Goal: Task Accomplishment & Management: Use online tool/utility

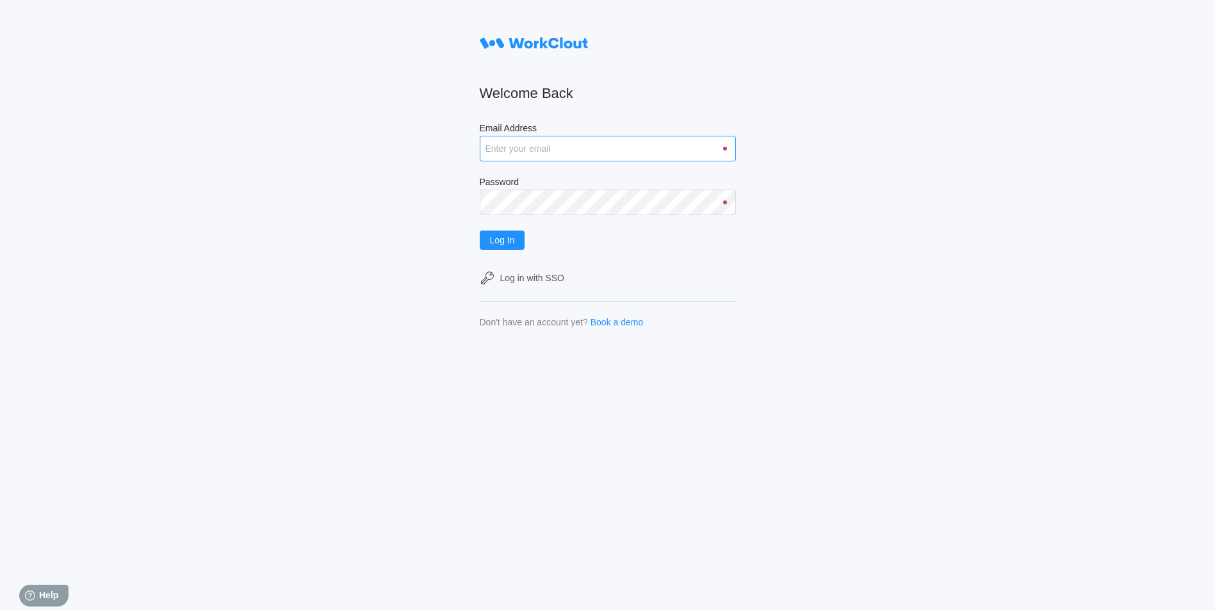
click at [532, 144] on input "Email Address" at bounding box center [608, 149] width 256 height 26
type input "[EMAIL_ADDRESS][DOMAIN_NAME]"
click at [480, 231] on button "Log In" at bounding box center [502, 240] width 45 height 19
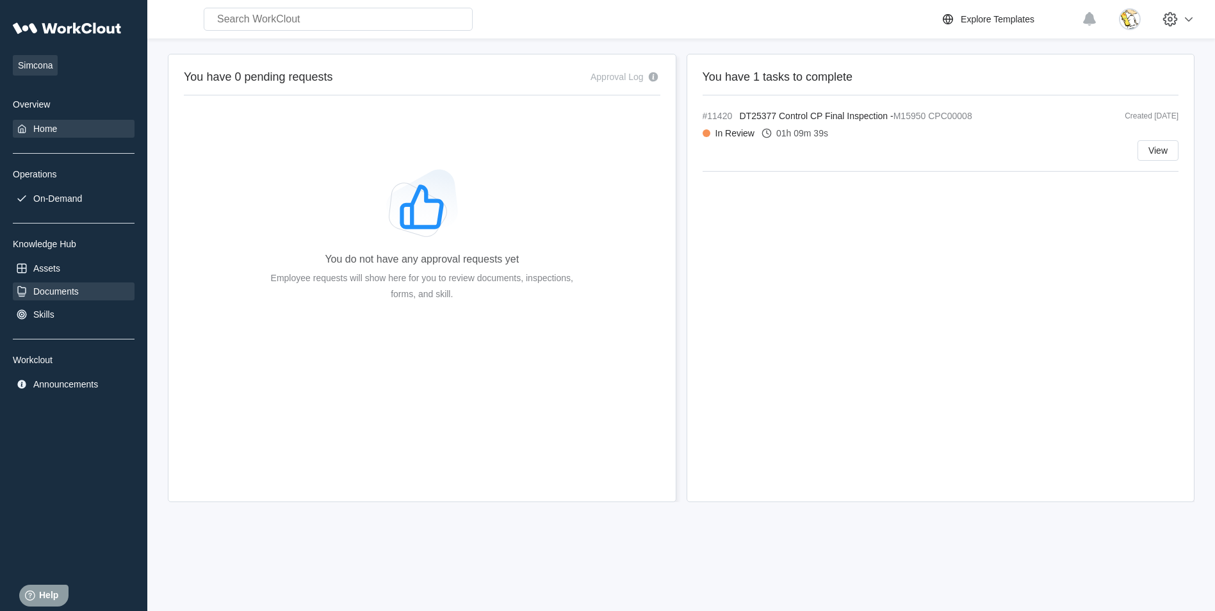
click at [74, 288] on div "Documents" at bounding box center [55, 291] width 45 height 10
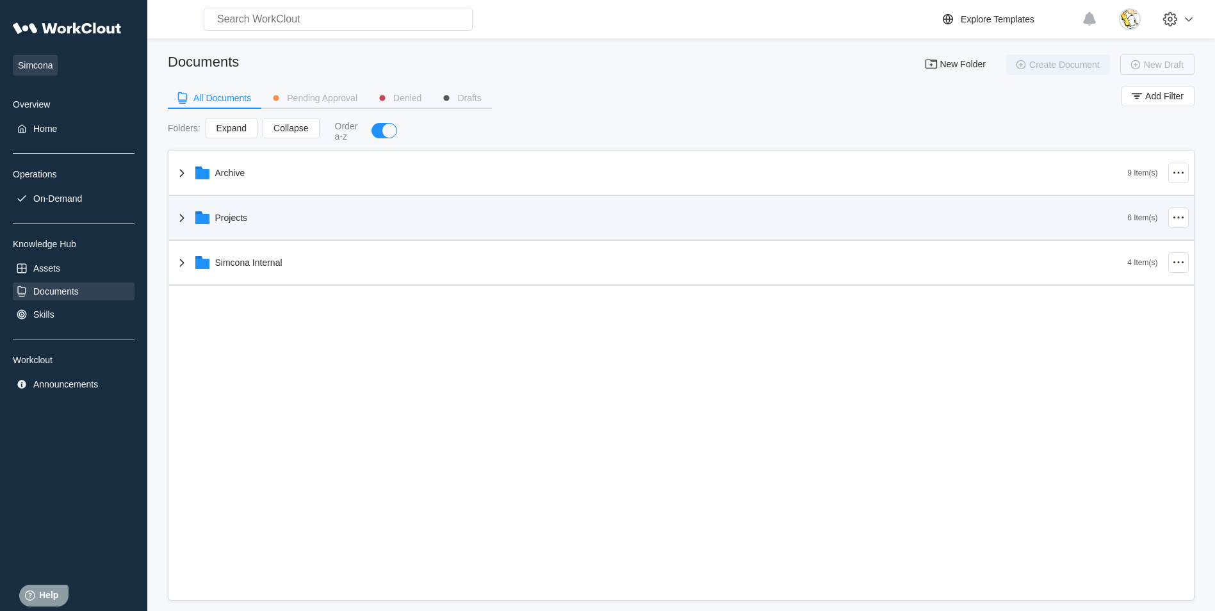
click at [252, 224] on div "Projects" at bounding box center [651, 217] width 954 height 33
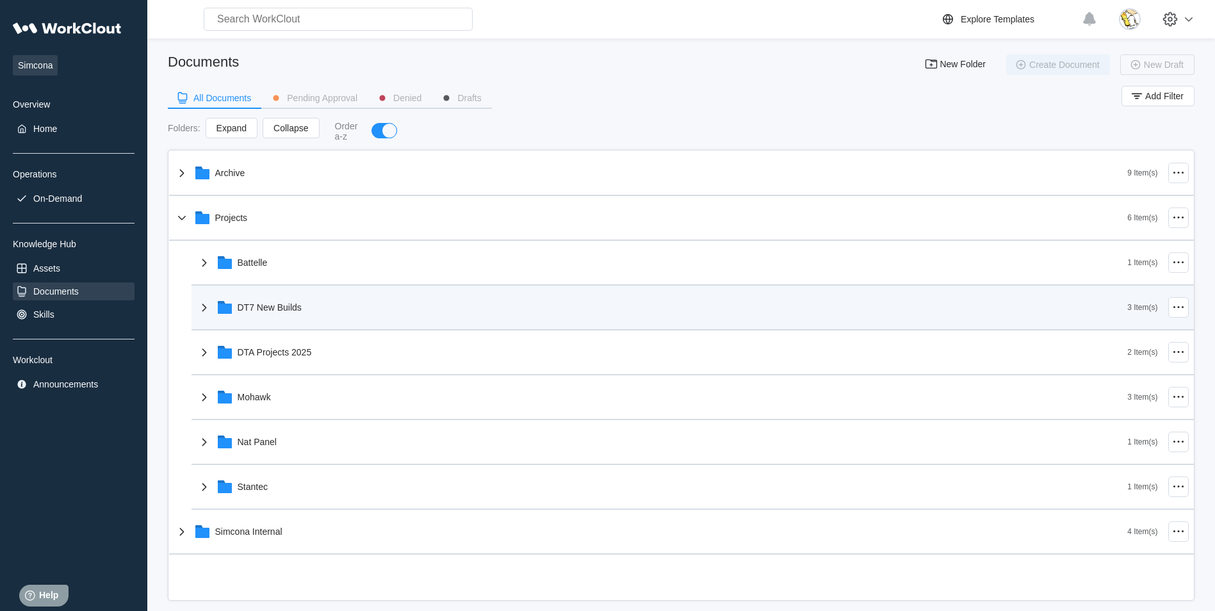
click at [288, 305] on div "DT7 New Builds" at bounding box center [270, 307] width 64 height 10
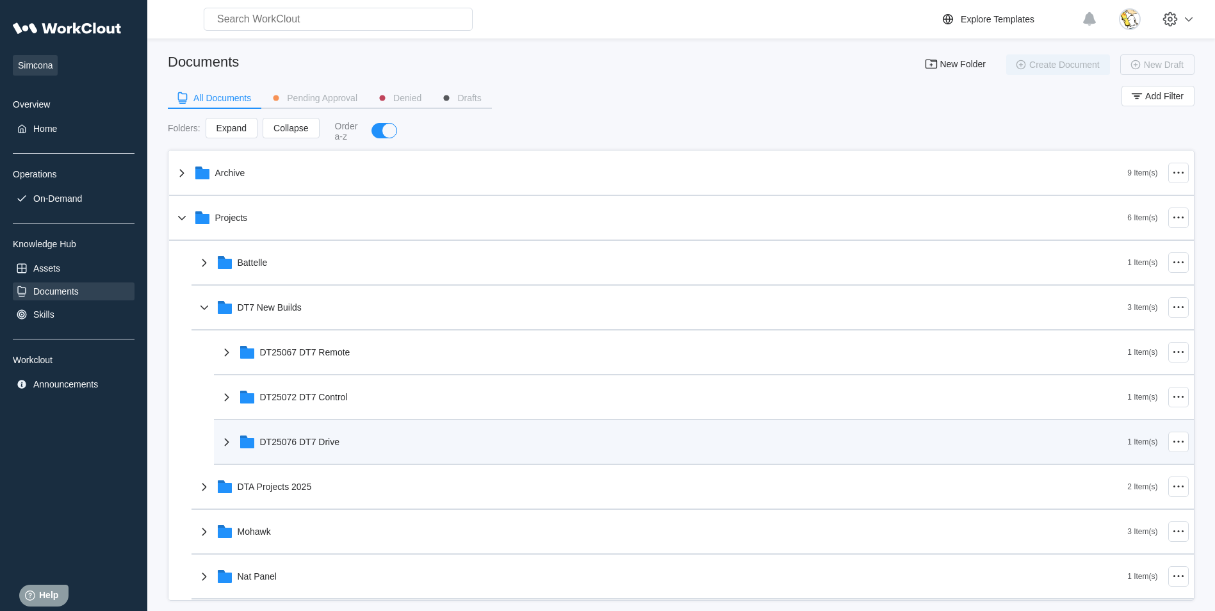
click at [338, 443] on div "DT25076 DT7 Drive" at bounding box center [300, 442] width 80 height 10
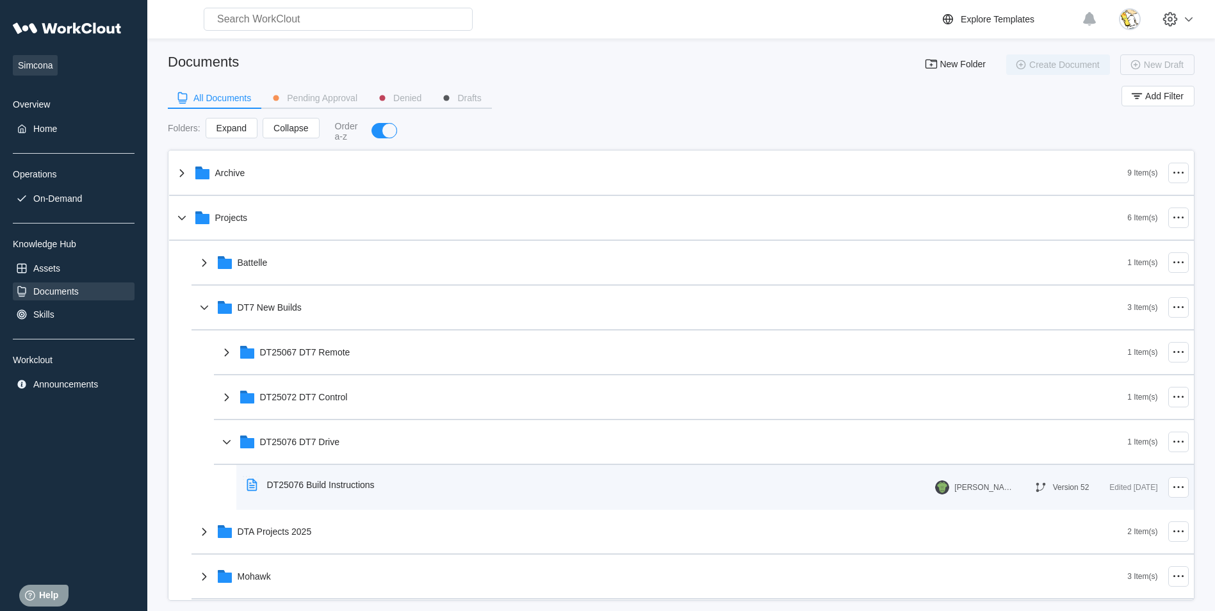
click at [345, 486] on div "DT25076 Build Instructions" at bounding box center [321, 485] width 108 height 10
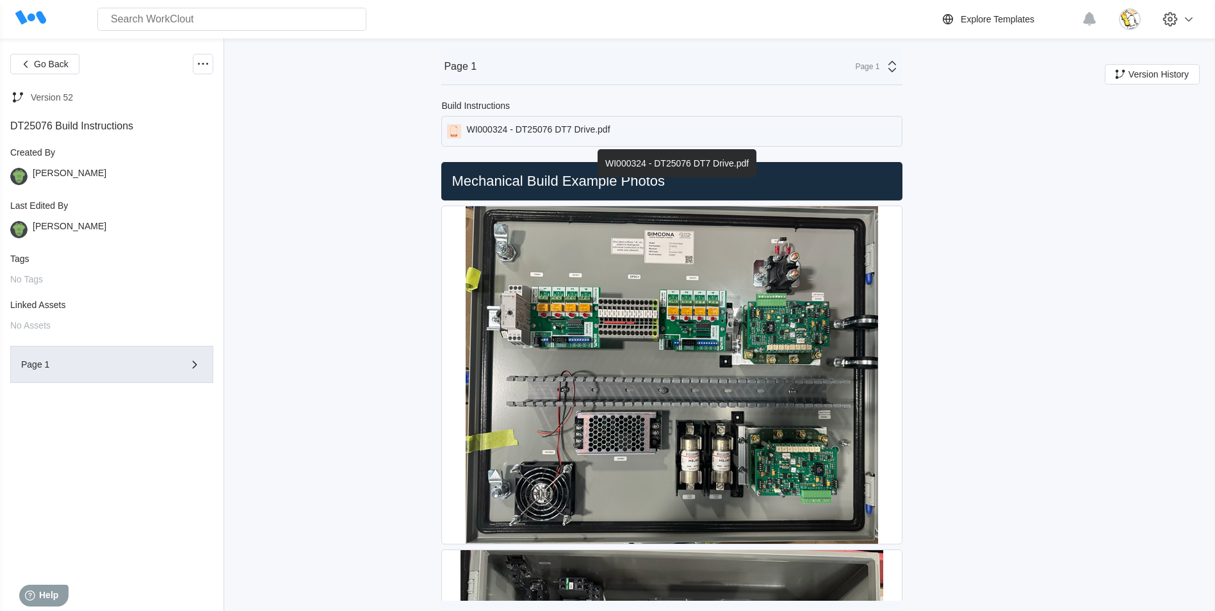
click at [549, 132] on div "WI000324 - DT25076 DT7 Drive.pdf" at bounding box center [537, 131] width 143 height 14
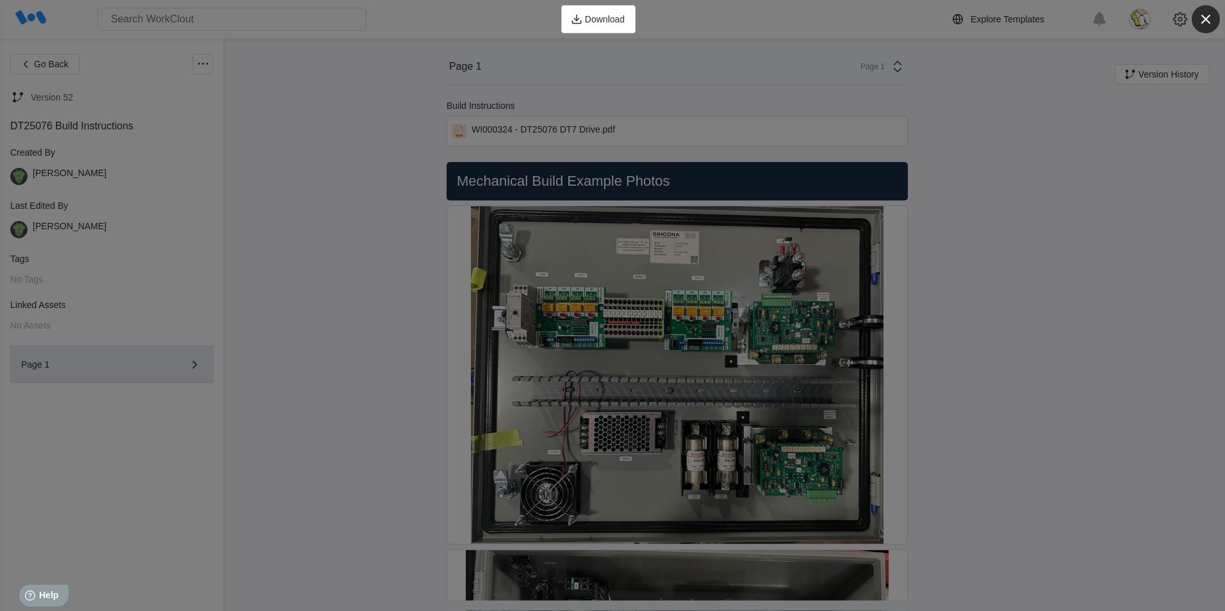
click at [1207, 14] on icon "button" at bounding box center [1206, 19] width 18 height 18
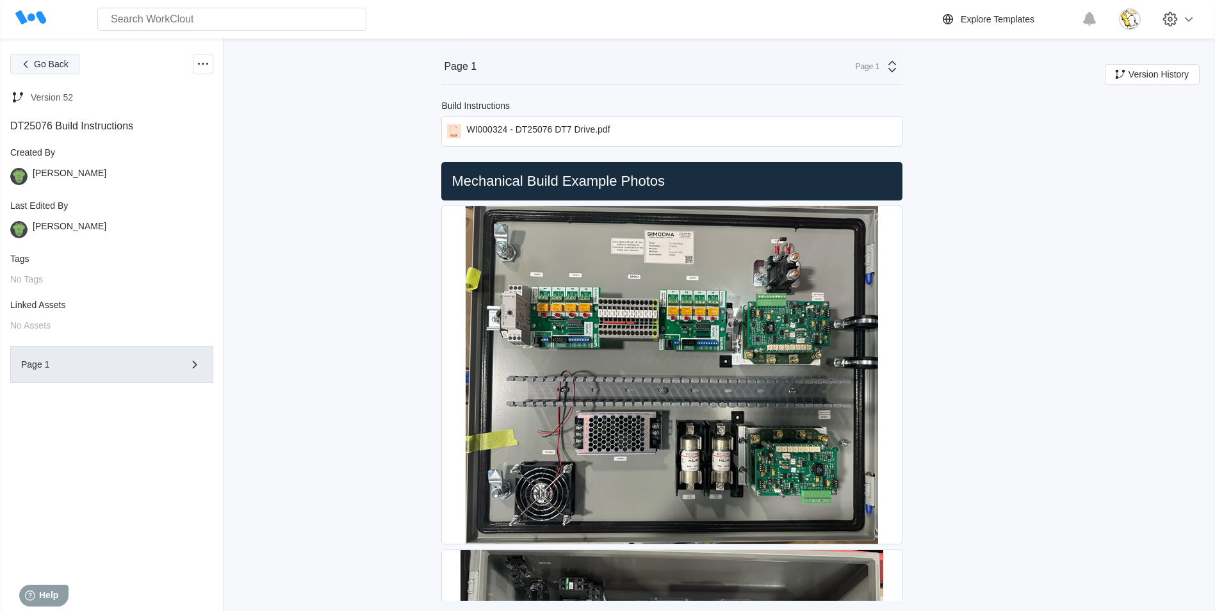
click at [52, 58] on button "Go Back" at bounding box center [44, 64] width 69 height 20
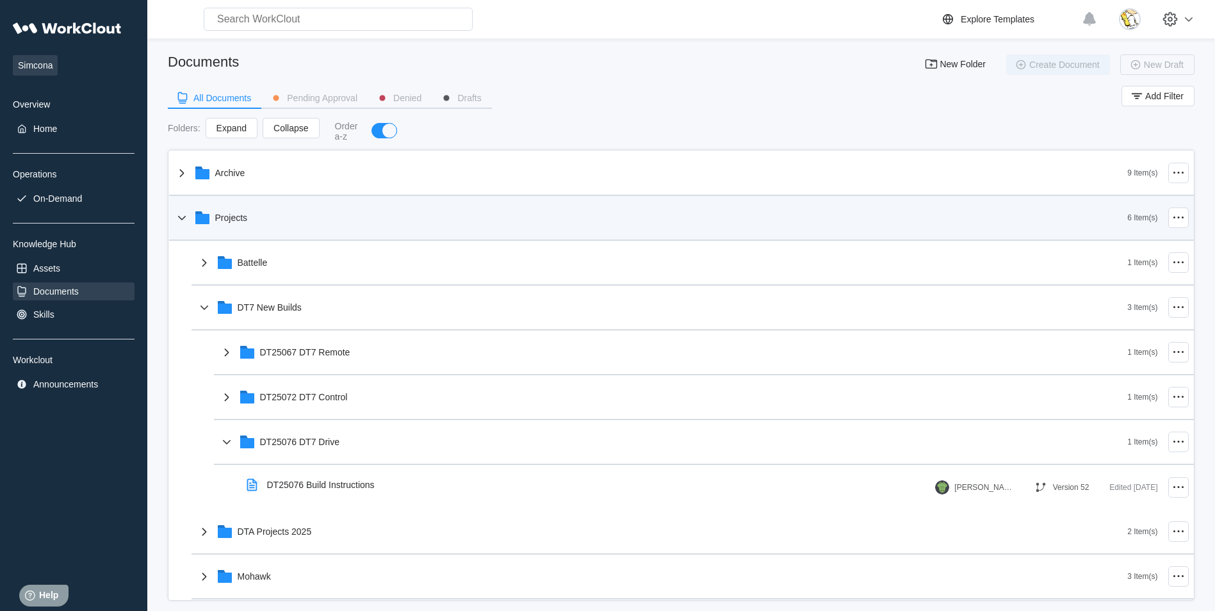
click at [220, 208] on div "Projects" at bounding box center [651, 217] width 954 height 33
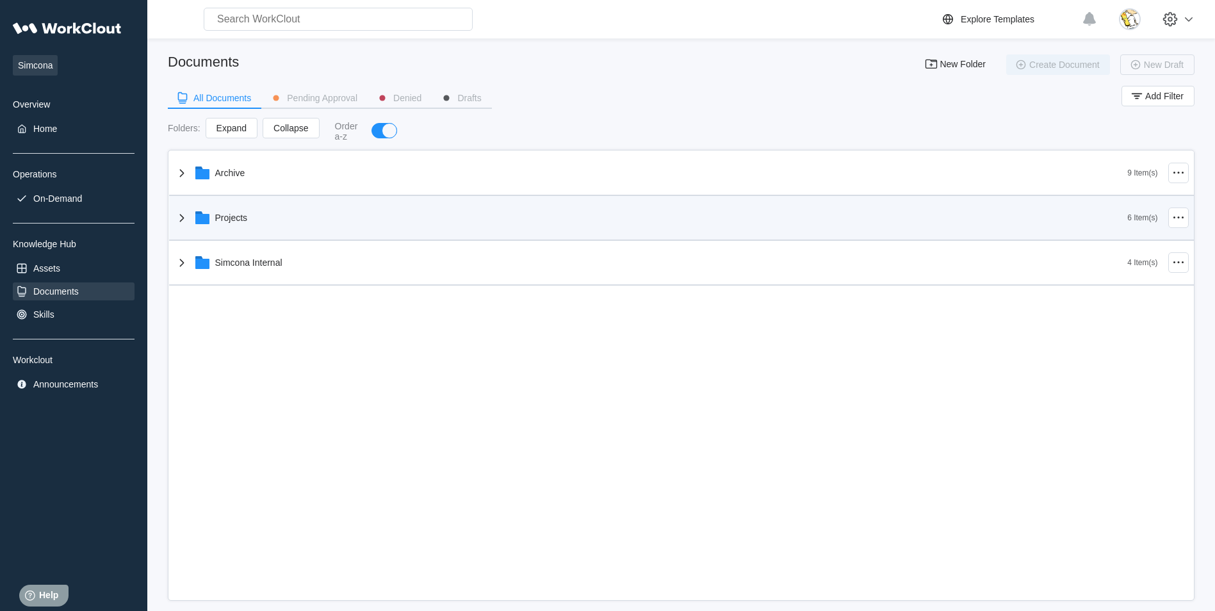
click at [236, 217] on div "Projects" at bounding box center [231, 218] width 33 height 10
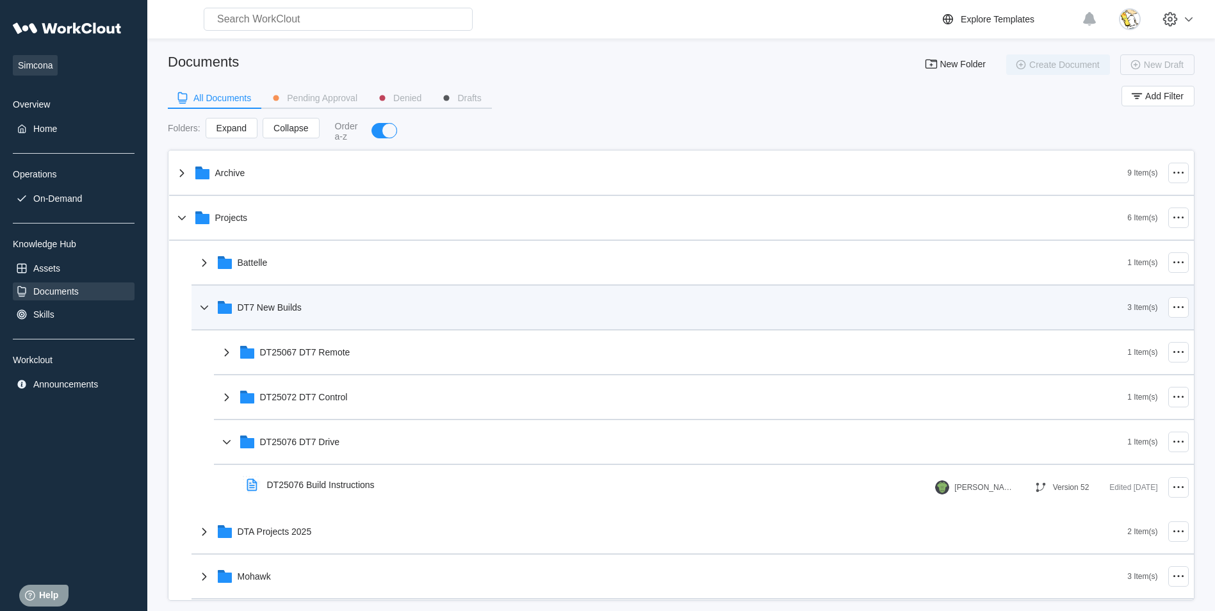
click at [277, 306] on div "DT7 New Builds" at bounding box center [270, 307] width 64 height 10
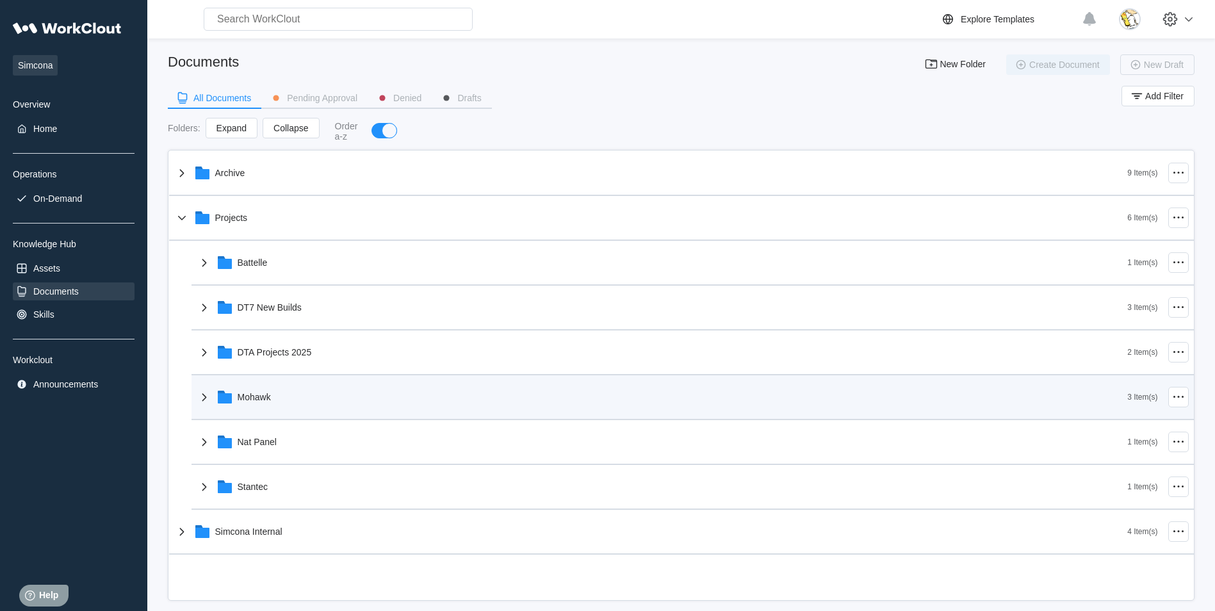
drag, startPoint x: 307, startPoint y: 397, endPoint x: 317, endPoint y: 398, distance: 10.4
click at [307, 397] on div "Mohawk" at bounding box center [662, 397] width 931 height 33
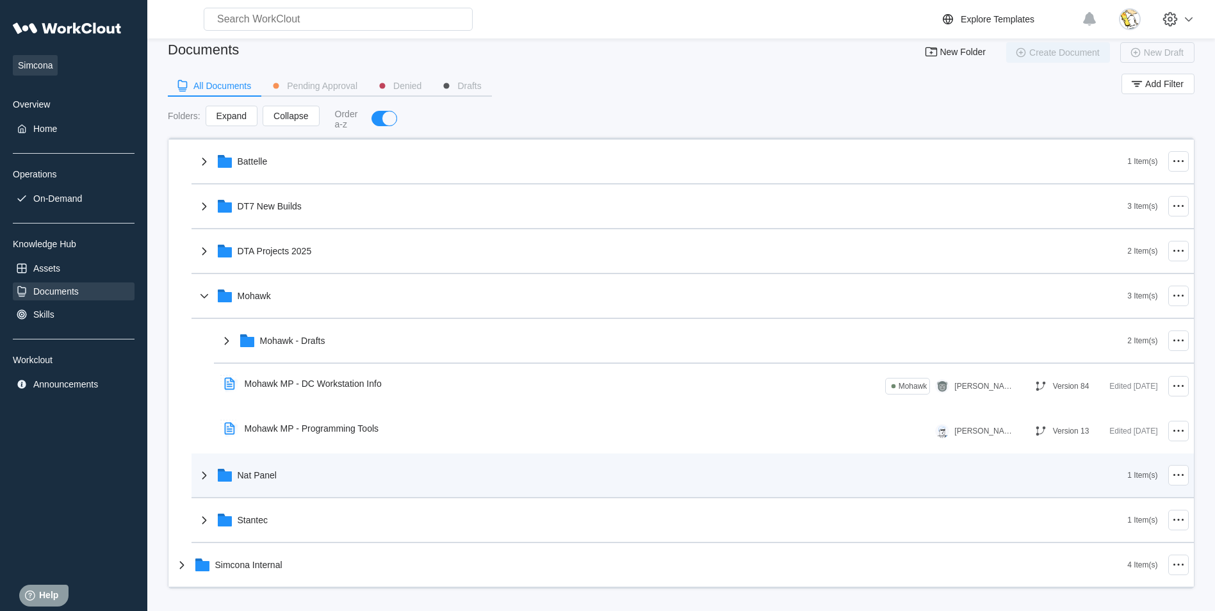
scroll to position [15, 0]
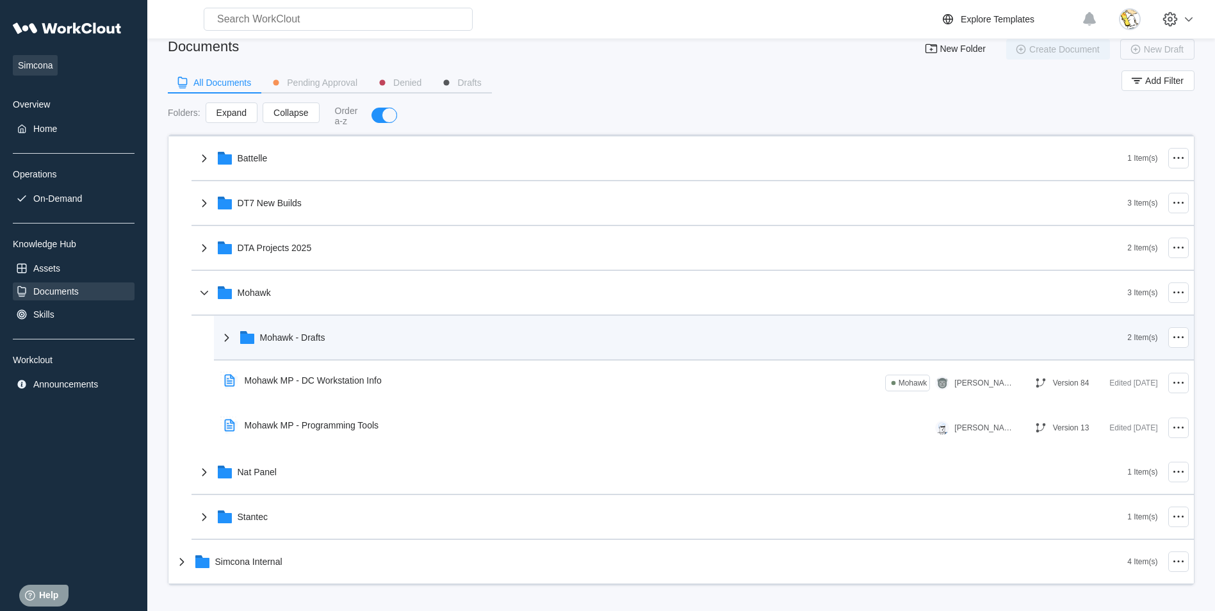
click at [240, 334] on icon at bounding box center [247, 337] width 15 height 15
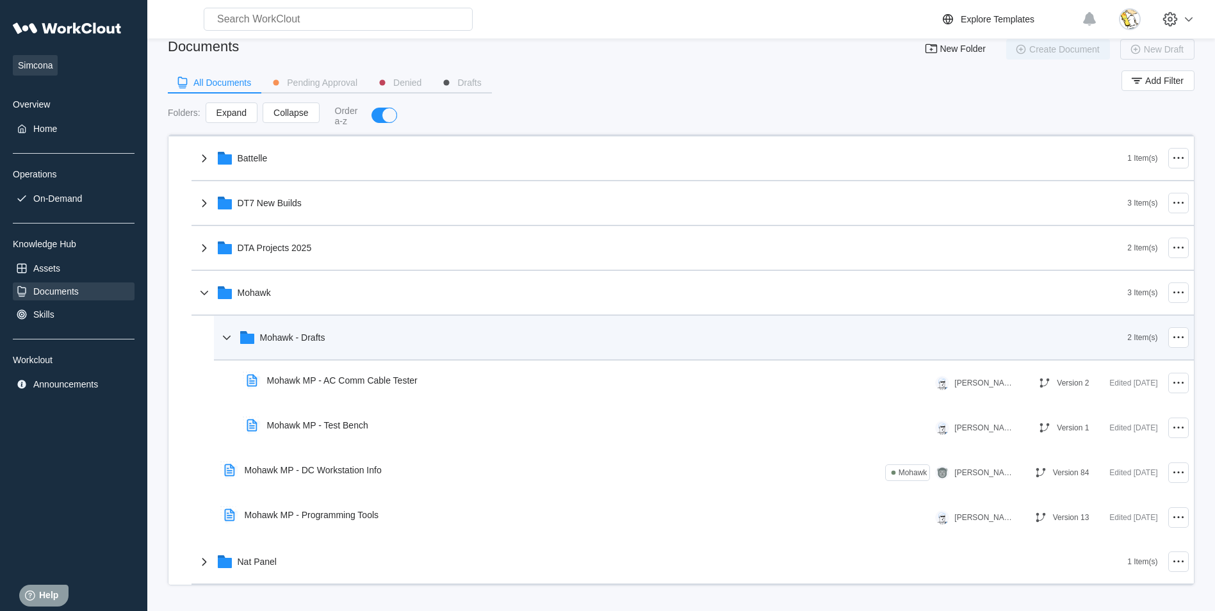
click at [327, 341] on div "Mohawk - Drafts" at bounding box center [673, 337] width 909 height 33
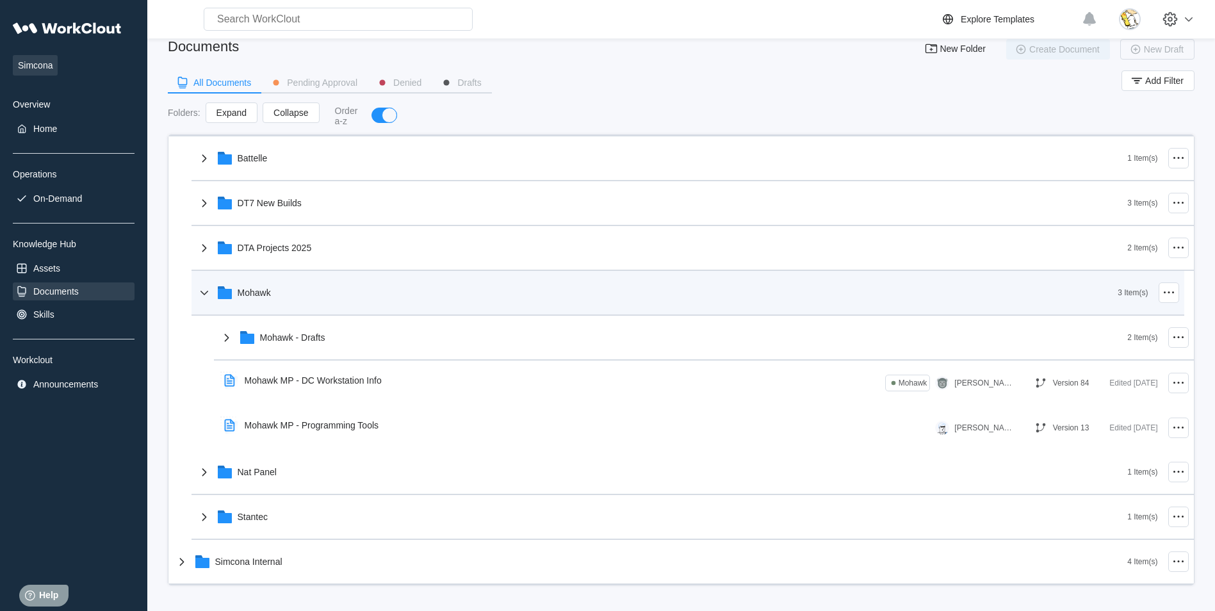
click at [313, 293] on div "Archive 9 Item(s) Projects 6 Item(s) Battelle 1 Item(s) DT7 New Builds 3 Item(s…" at bounding box center [681, 316] width 1025 height 538
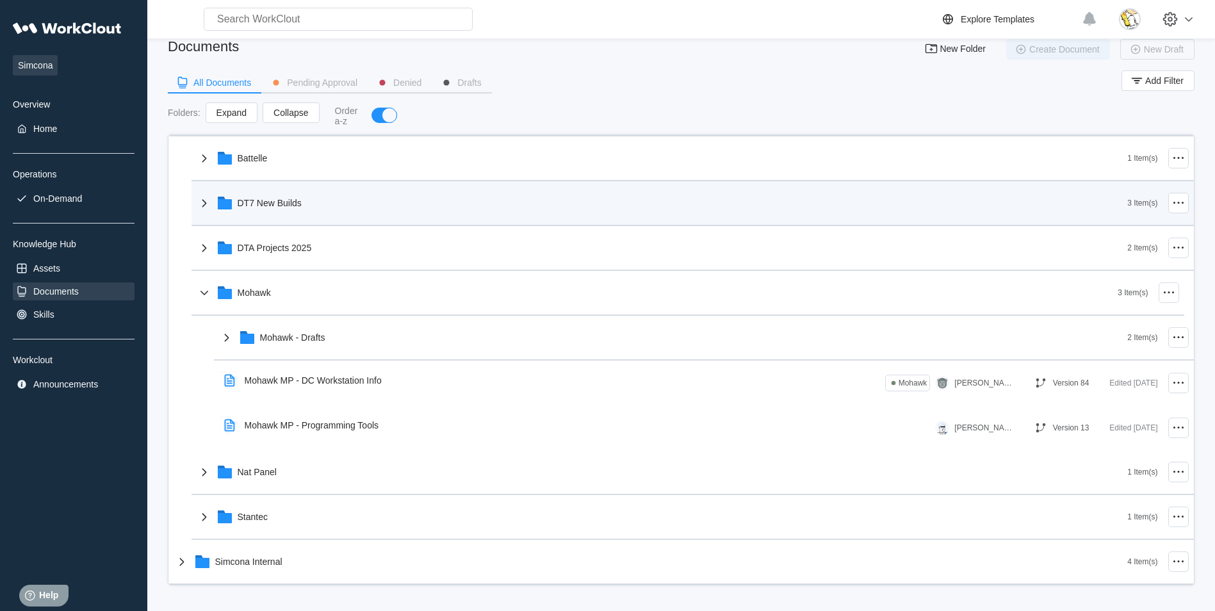
scroll to position [0, 0]
